Goal: Task Accomplishment & Management: Complete application form

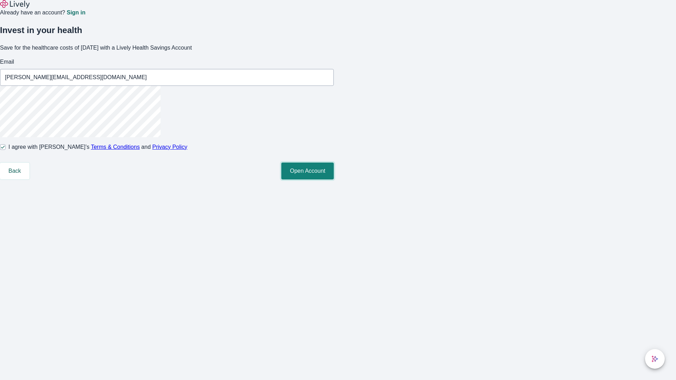
click at [334, 180] on button "Open Account" at bounding box center [307, 171] width 52 height 17
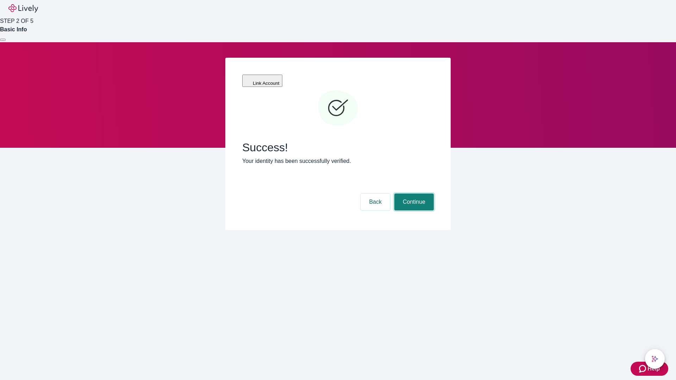
click at [413, 194] on button "Continue" at bounding box center [413, 202] width 39 height 17
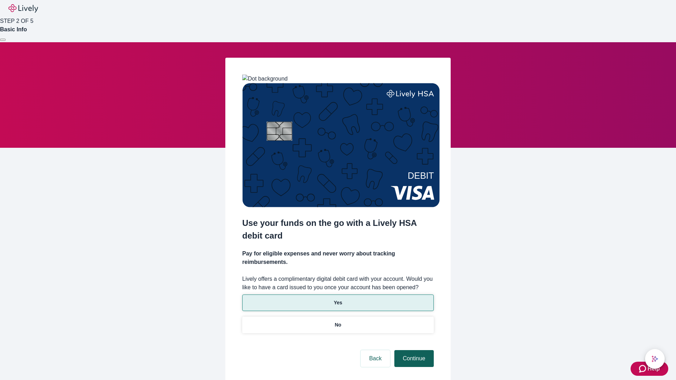
click at [338, 299] on p "Yes" at bounding box center [338, 302] width 8 height 7
click at [413, 350] on button "Continue" at bounding box center [413, 358] width 39 height 17
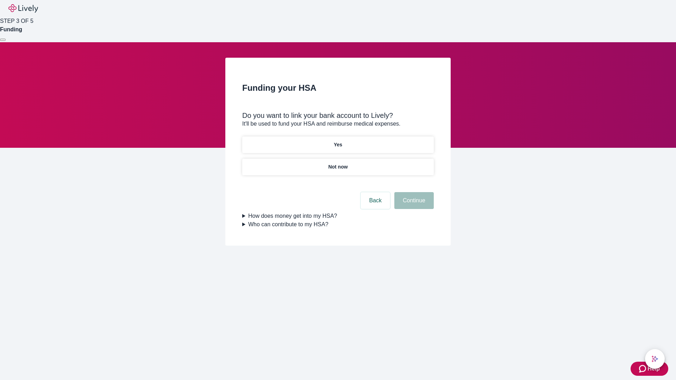
click at [338, 141] on p "Yes" at bounding box center [338, 144] width 8 height 7
click at [413, 192] on button "Continue" at bounding box center [413, 200] width 39 height 17
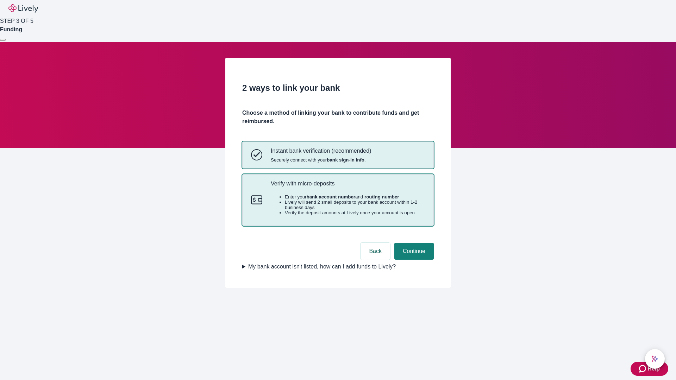
click at [347, 187] on p "Verify with micro-deposits" at bounding box center [348, 183] width 154 height 7
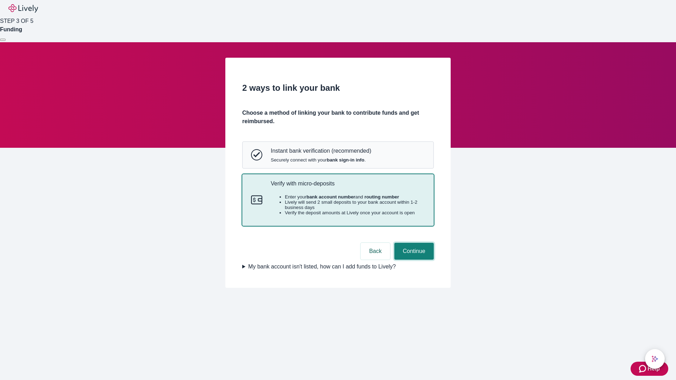
click at [413, 260] on button "Continue" at bounding box center [413, 251] width 39 height 17
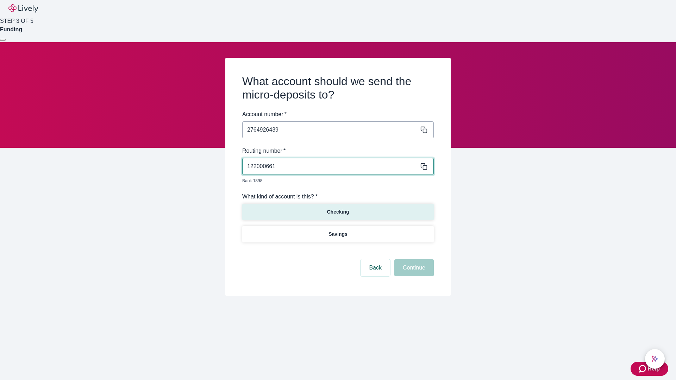
type input "122000661"
click at [338, 208] on p "Checking" at bounding box center [338, 211] width 22 height 7
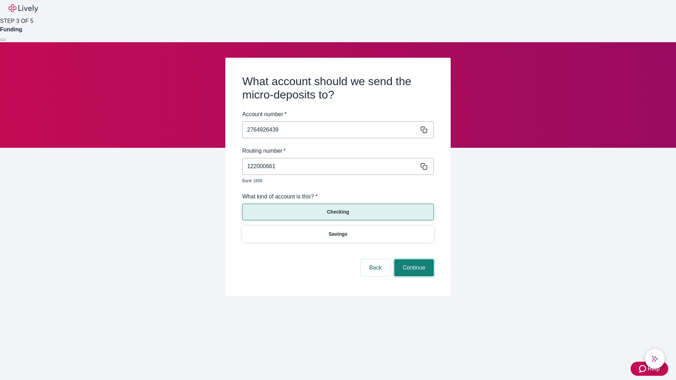
click at [413, 260] on button "Continue" at bounding box center [413, 267] width 39 height 17
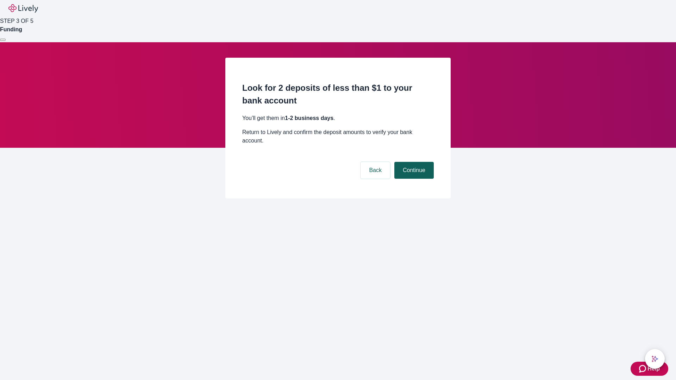
click at [413, 162] on button "Continue" at bounding box center [413, 170] width 39 height 17
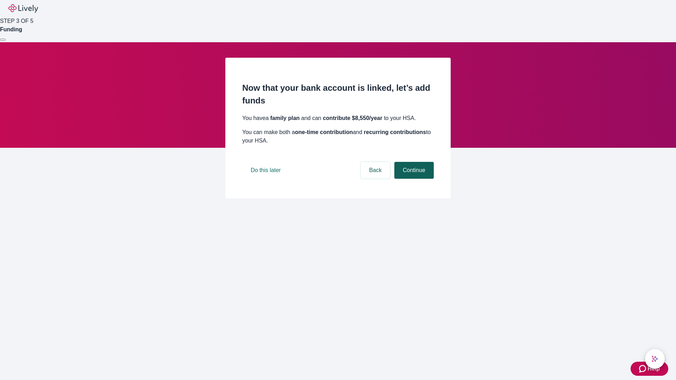
click at [413, 179] on button "Continue" at bounding box center [413, 170] width 39 height 17
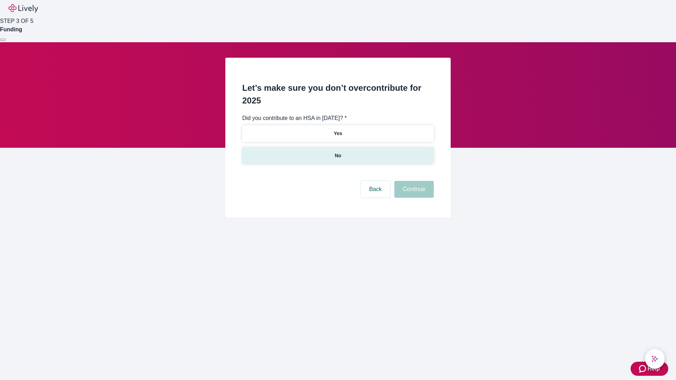
click at [338, 152] on p "No" at bounding box center [338, 155] width 7 height 7
click at [413, 181] on button "Continue" at bounding box center [413, 189] width 39 height 17
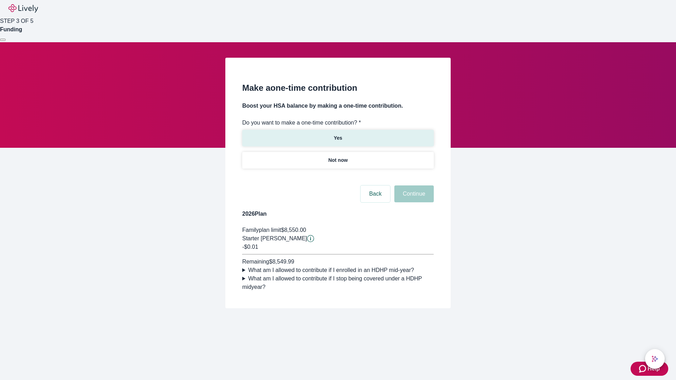
click at [338, 134] on p "Yes" at bounding box center [338, 137] width 8 height 7
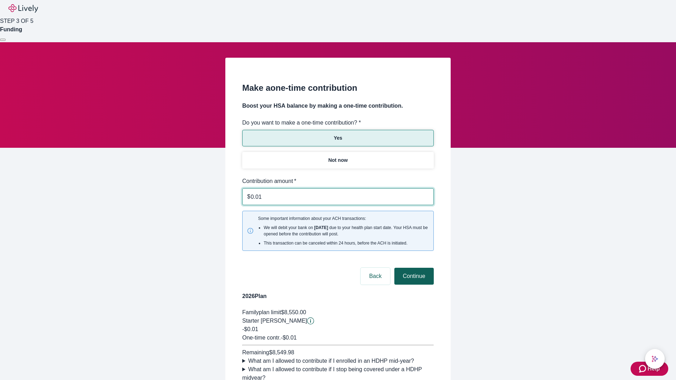
type input "0.01"
click at [413, 268] on button "Continue" at bounding box center [413, 276] width 39 height 17
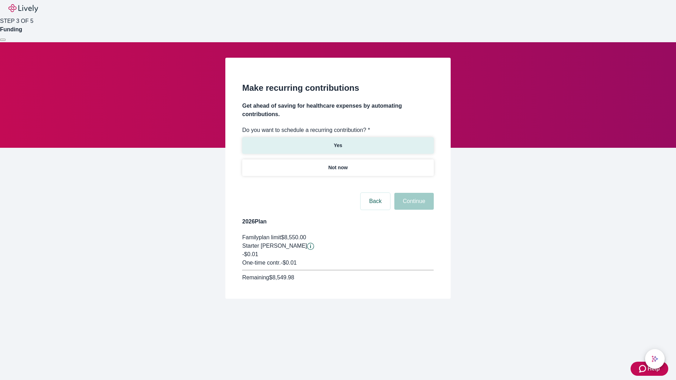
click at [338, 142] on p "Yes" at bounding box center [338, 145] width 8 height 7
click at [338, 184] on body "Help STEP 3 OF 5 Funding Make recurring contributions Get ahead of saving for h…" at bounding box center [338, 166] width 676 height 333
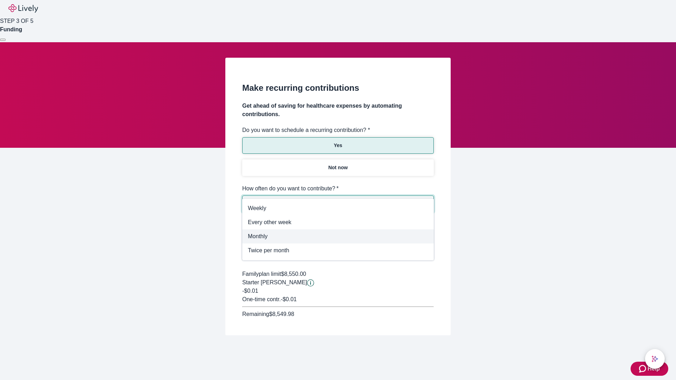
click at [338, 237] on span "Monthly" at bounding box center [338, 236] width 180 height 8
type input "Monthly"
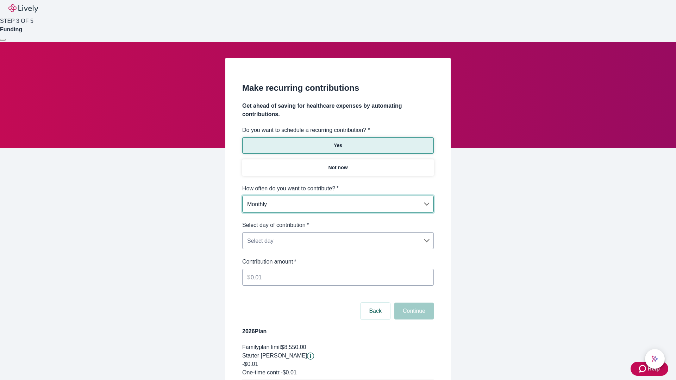
click at [338, 221] on body "Help STEP 3 OF 5 Funding Make recurring contributions Get ahead of saving for h…" at bounding box center [338, 221] width 676 height 442
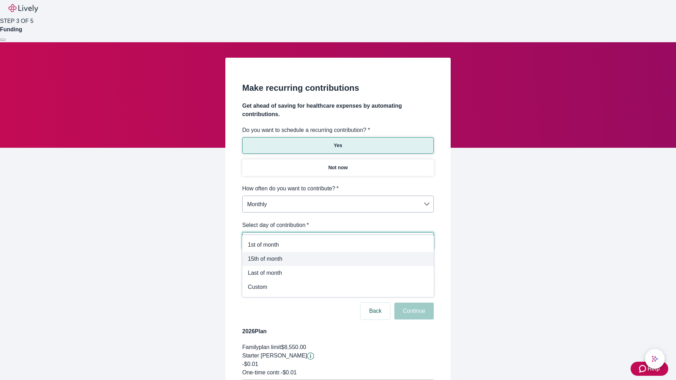
click at [338, 259] on span "15th of month" at bounding box center [338, 259] width 180 height 8
type input "Monthly15th"
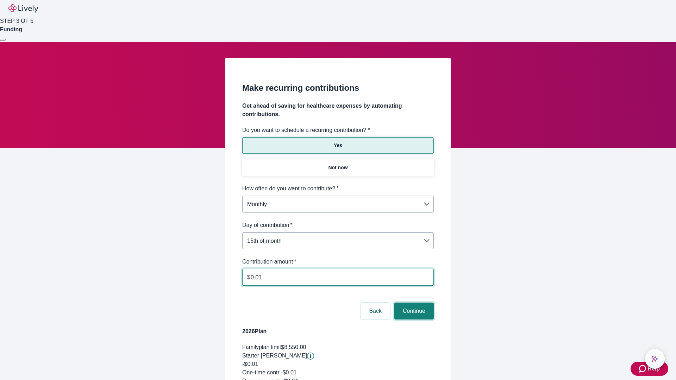
click at [413, 303] on button "Continue" at bounding box center [413, 311] width 39 height 17
